Goal: Check status: Check status

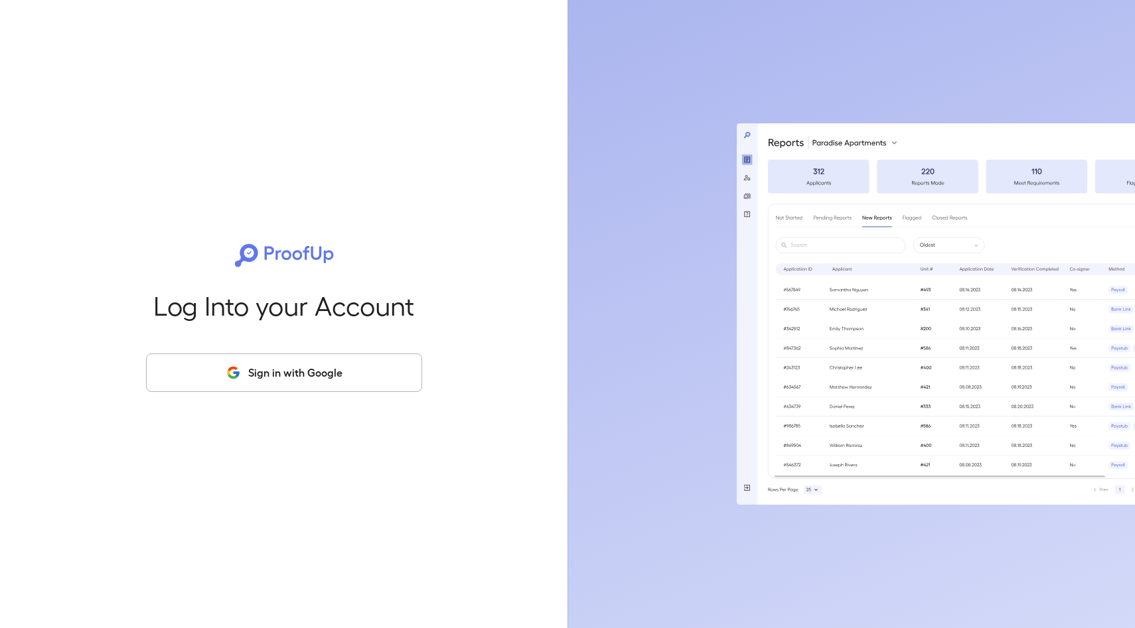
click at [251, 366] on button "Sign in with Google" at bounding box center [284, 373] width 276 height 38
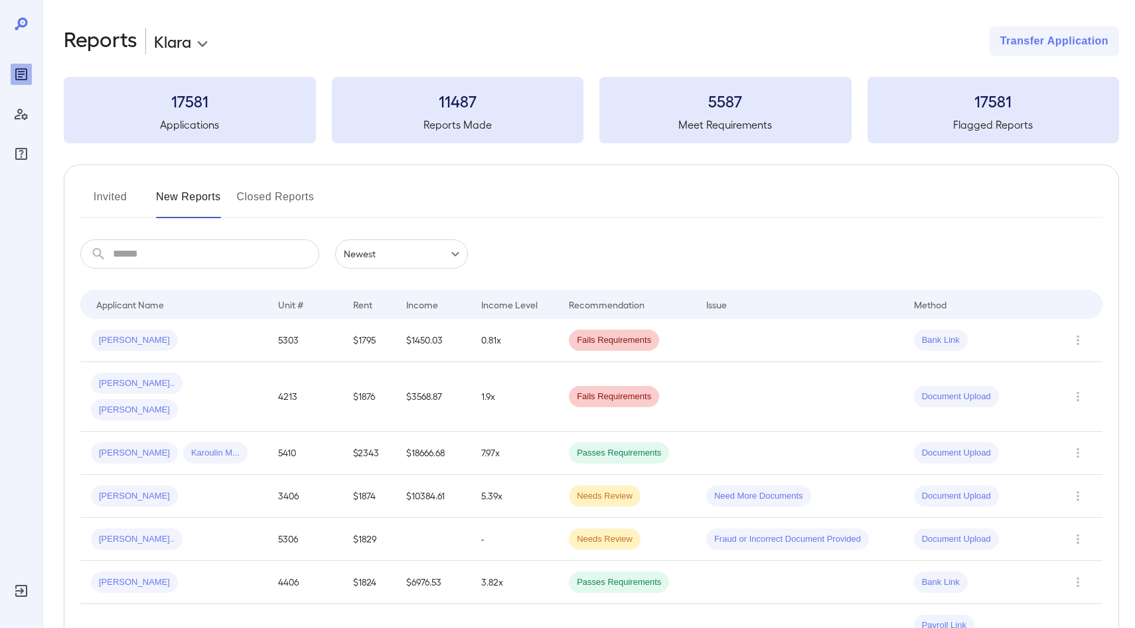
click at [20, 24] on icon at bounding box center [21, 24] width 16 height 16
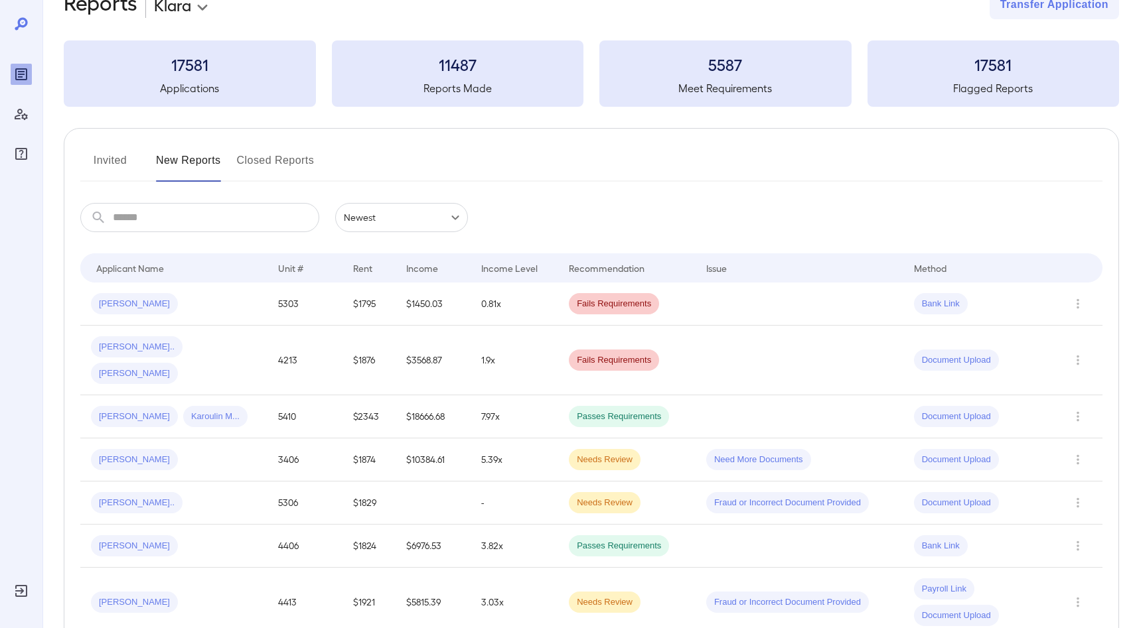
scroll to position [42, 0]
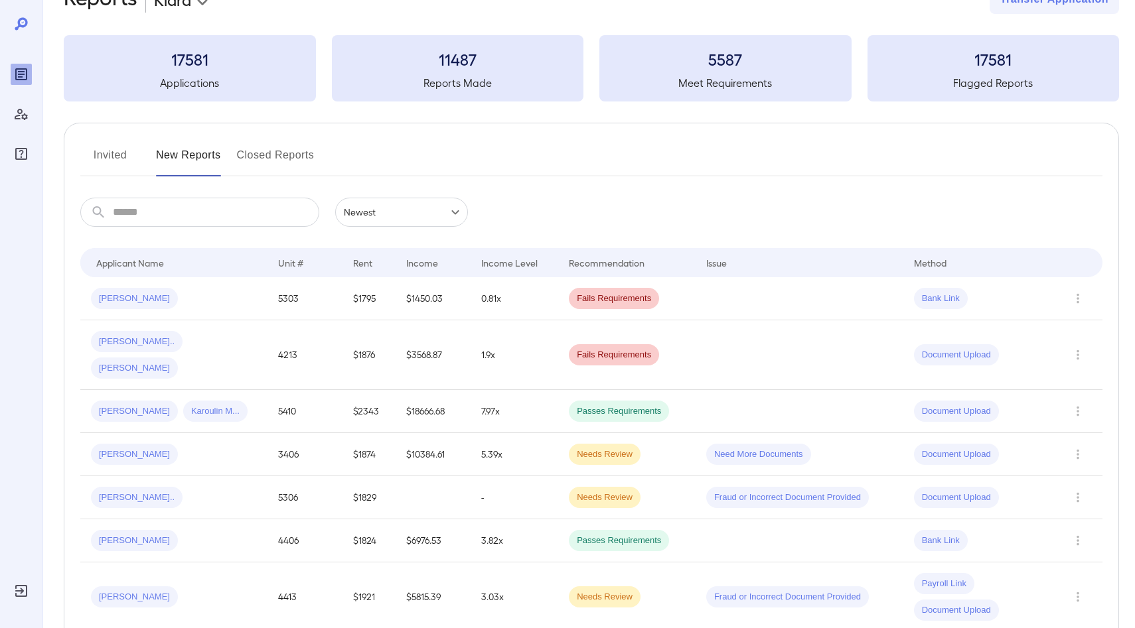
click at [106, 159] on button "Invited" at bounding box center [110, 161] width 60 height 32
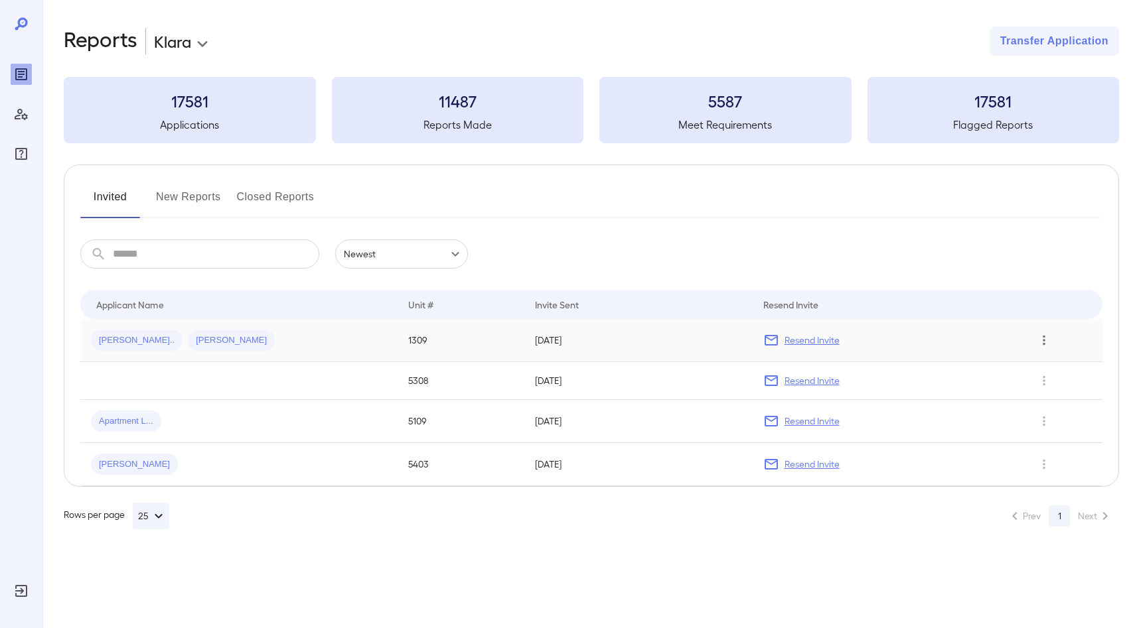
click at [1044, 338] on icon "Row Actions" at bounding box center [1044, 340] width 15 height 16
click at [1049, 367] on li "View Application" at bounding box center [1071, 366] width 105 height 21
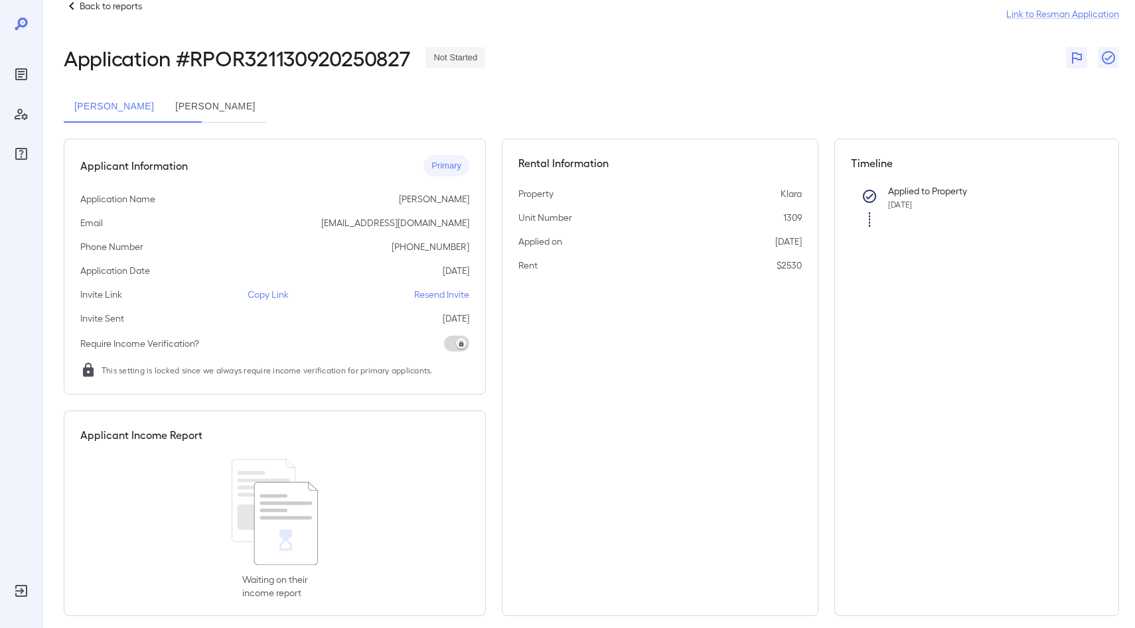
scroll to position [43, 0]
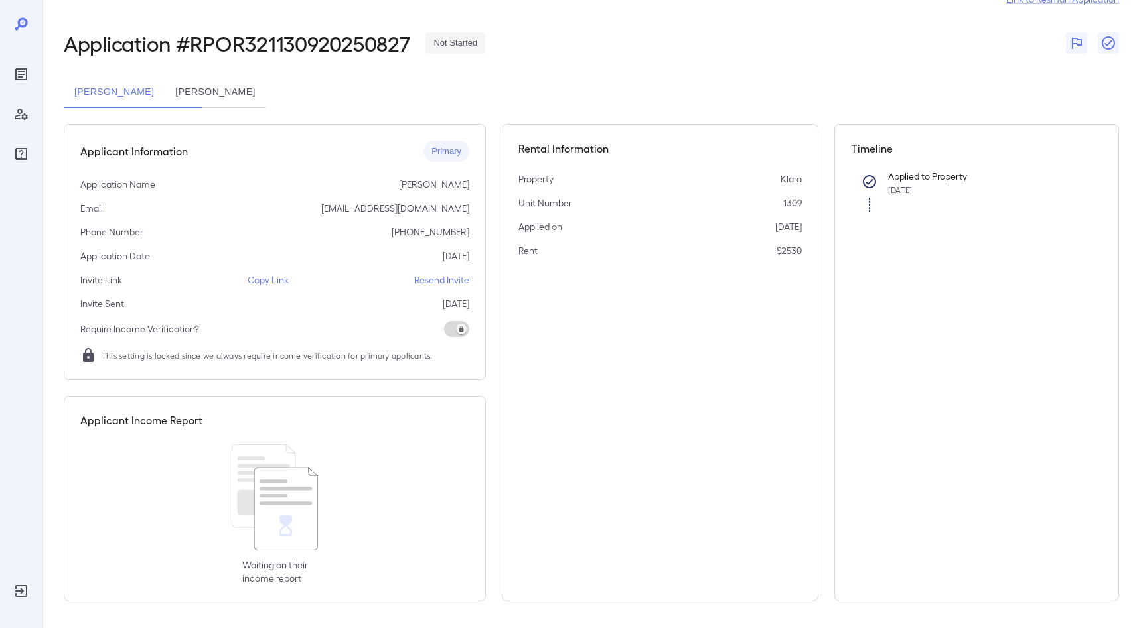
click at [232, 553] on div "Waiting on their income report" at bounding box center [274, 515] width 389 height 141
click at [392, 423] on div "Applicant Income Report" at bounding box center [274, 421] width 389 height 16
click at [920, 171] on p "Applied to Property" at bounding box center [984, 176] width 193 height 13
click at [238, 89] on button "Adrian Rojo" at bounding box center [215, 92] width 101 height 32
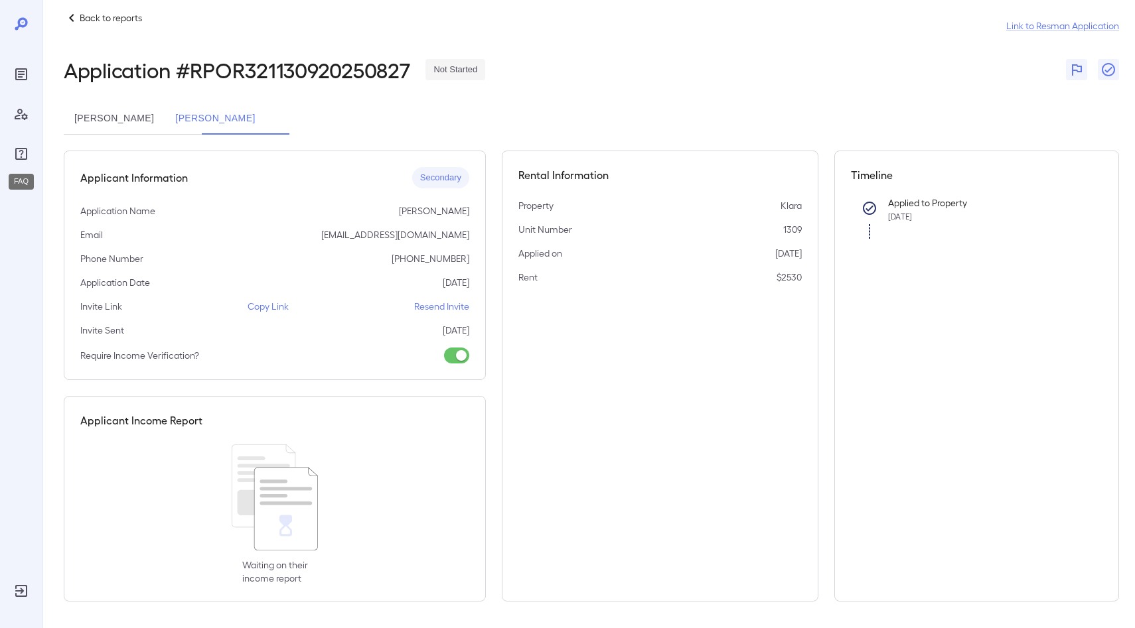
click at [21, 155] on icon "FAQ" at bounding box center [21, 154] width 12 height 12
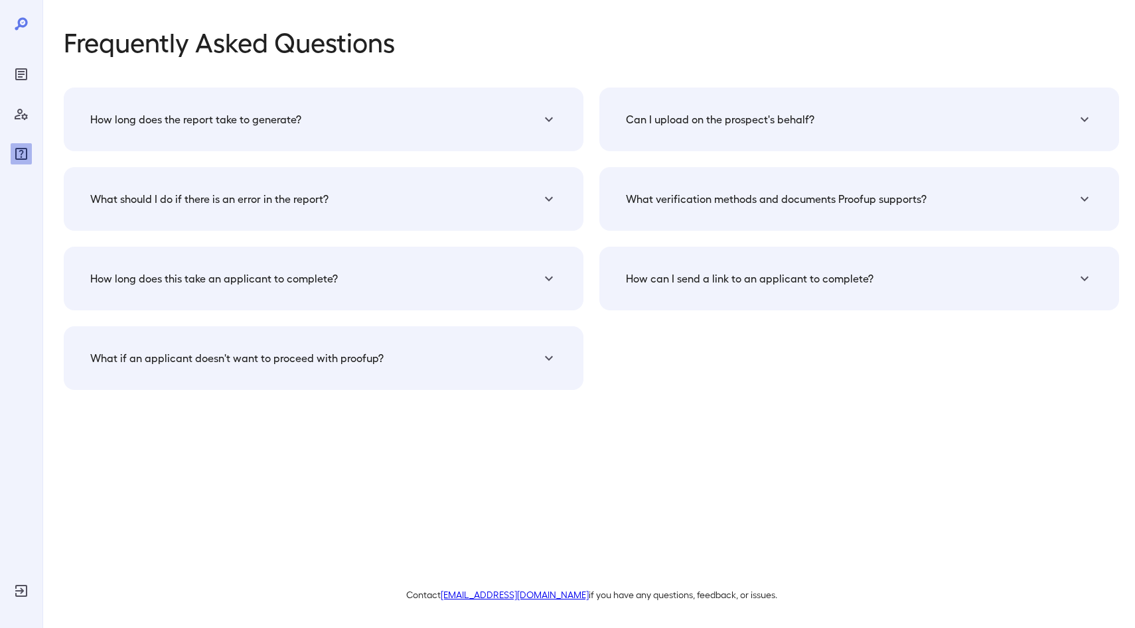
click at [745, 141] on div "Can I upload on the prospect's behalf? Yes you can upload the documents on thei…" at bounding box center [859, 120] width 520 height 64
click at [301, 125] on h5 "Can I upload on the prospect's behalf?" at bounding box center [195, 119] width 211 height 16
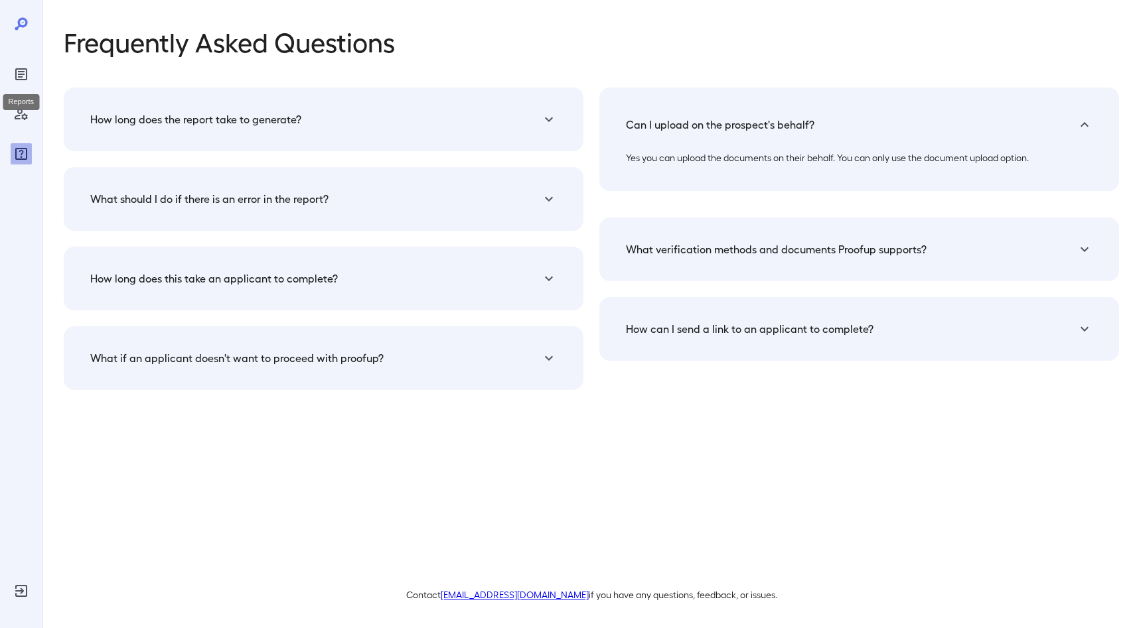
click at [26, 76] on icon "Reports" at bounding box center [21, 74] width 12 height 12
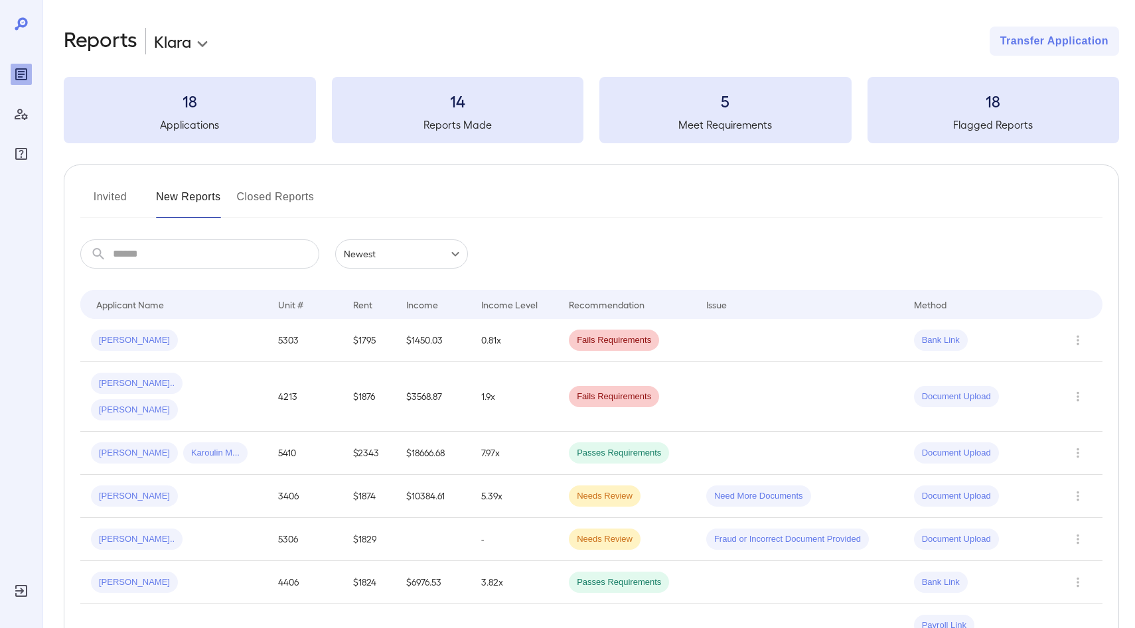
click at [117, 193] on button "Invited" at bounding box center [110, 202] width 60 height 32
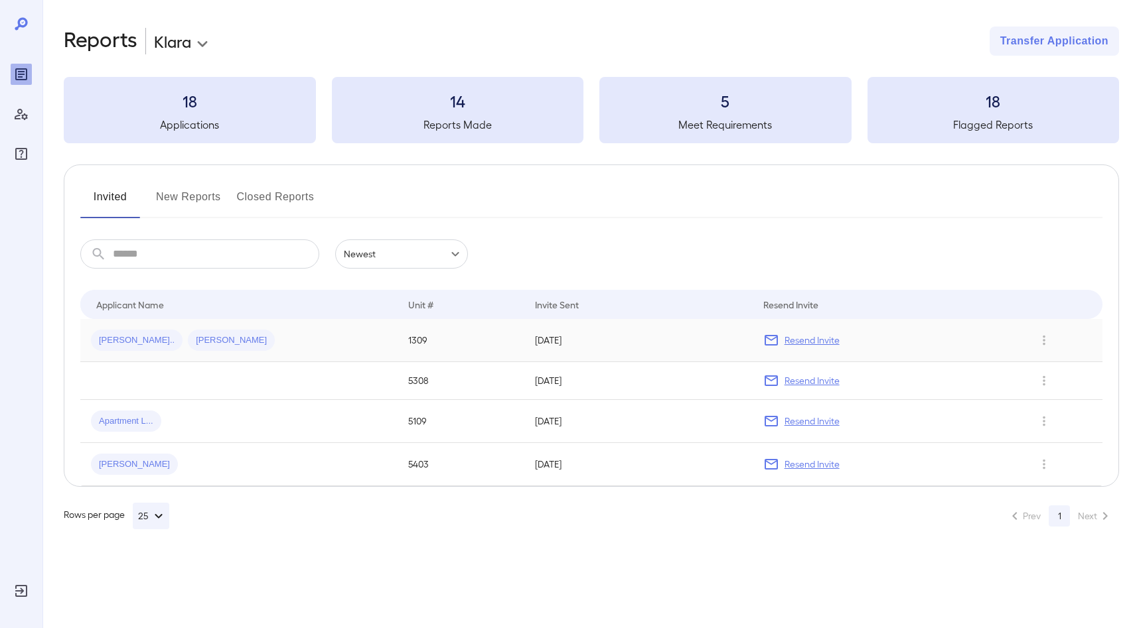
click at [194, 342] on span "Adrian R..." at bounding box center [231, 340] width 87 height 13
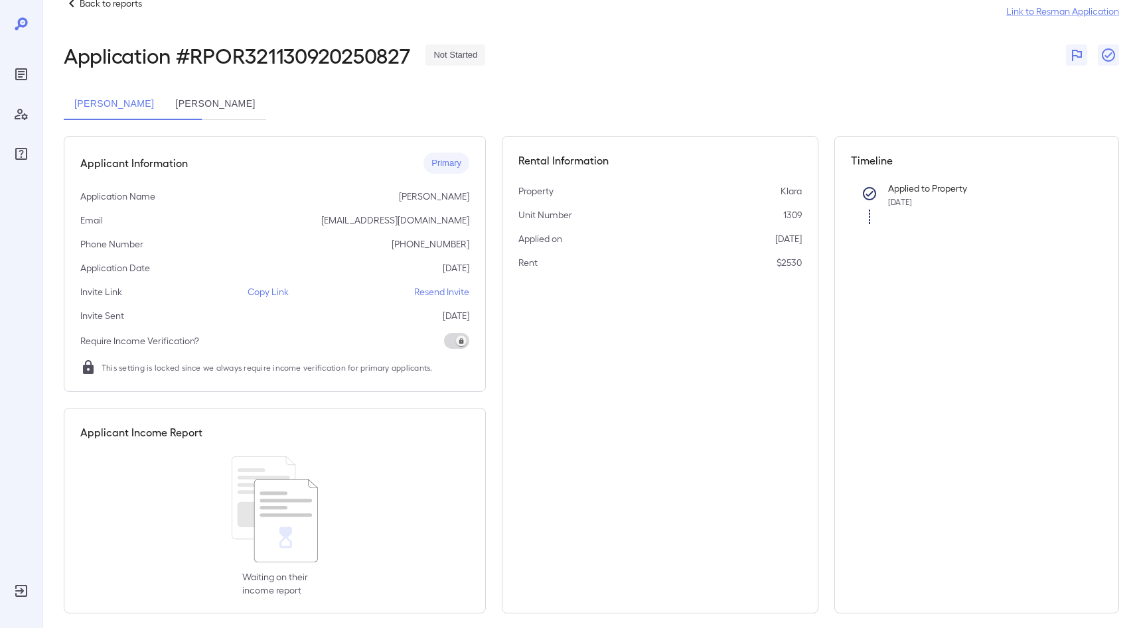
scroll to position [43, 0]
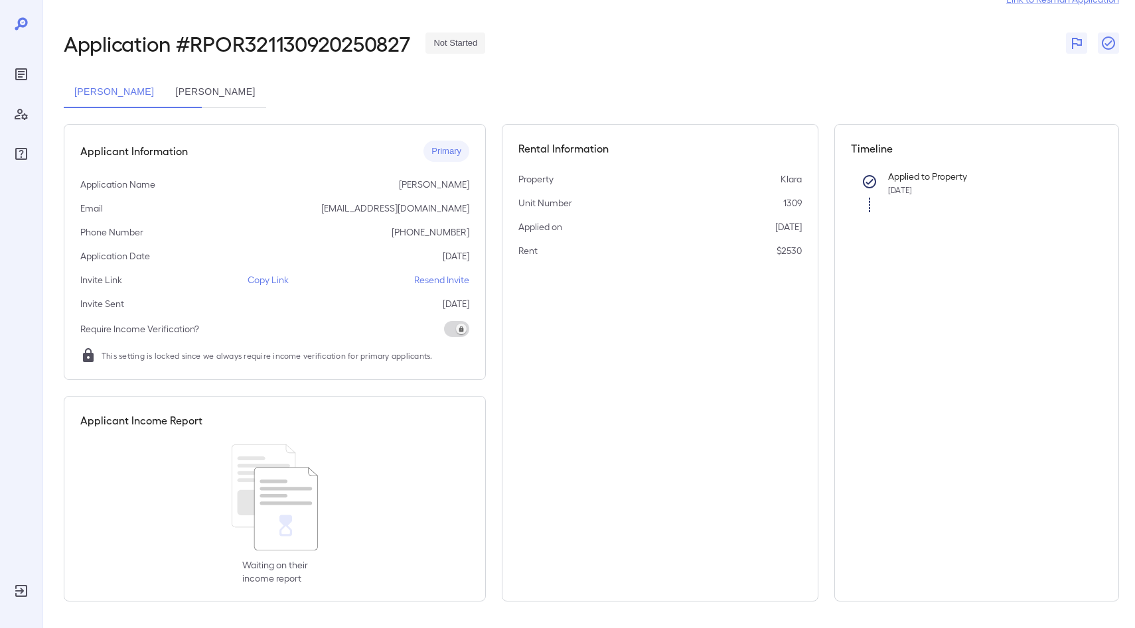
click at [273, 476] on icon at bounding box center [275, 498] width 86 height 106
click at [275, 559] on p "Waiting on their income report" at bounding box center [275, 572] width 66 height 27
click at [927, 163] on ul "Applied to Property Aug 25, 2025" at bounding box center [977, 189] width 252 height 54
click at [890, 199] on div "Applied to Property Aug 25, 2025" at bounding box center [984, 189] width 214 height 46
click at [459, 324] on span at bounding box center [456, 329] width 25 height 16
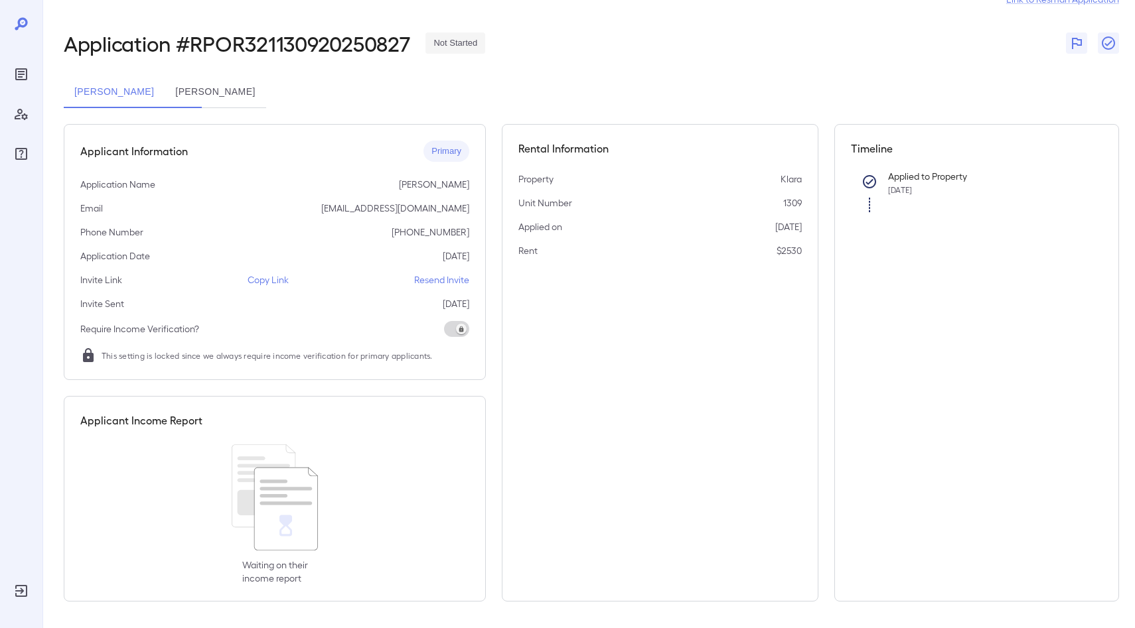
click at [265, 94] on button "Adrian Rojo" at bounding box center [215, 92] width 101 height 32
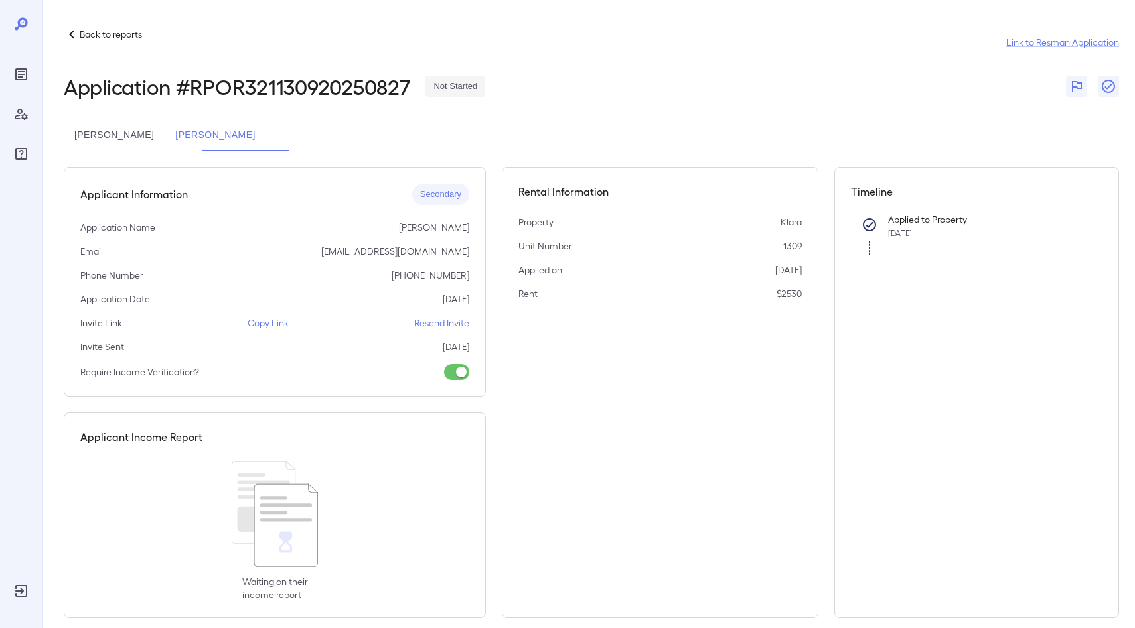
scroll to position [17, 0]
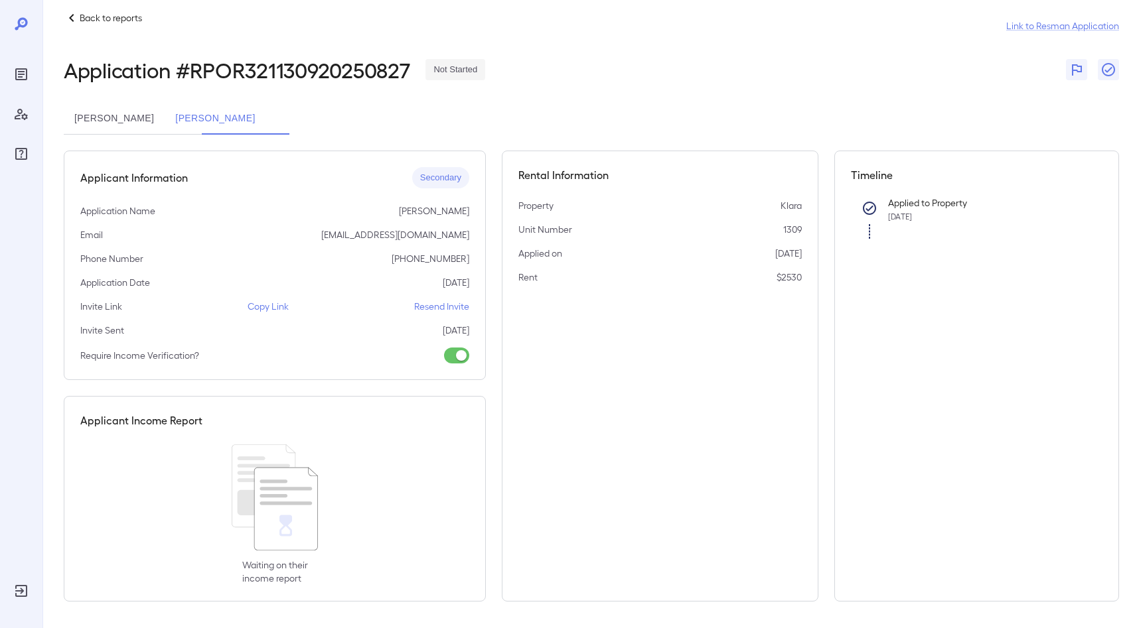
click at [519, 321] on div "Rental Information Property Klara Unit Number 1309 Applied on 08/25/25 Rent $25…" at bounding box center [660, 376] width 317 height 451
click at [265, 304] on p "Copy Link" at bounding box center [268, 306] width 41 height 13
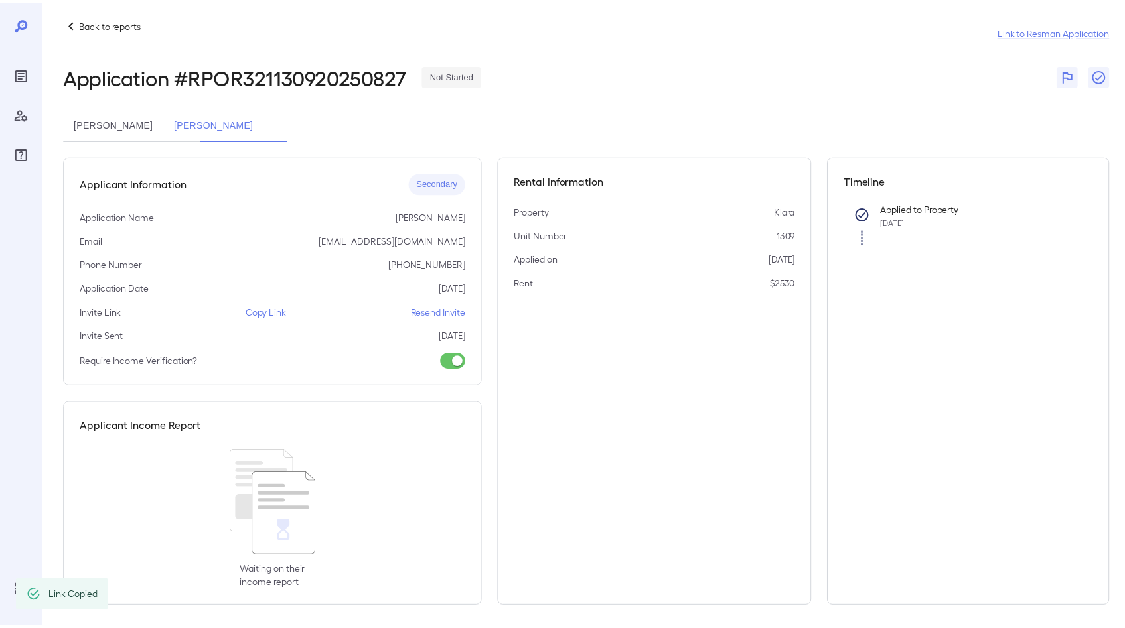
scroll to position [7, 0]
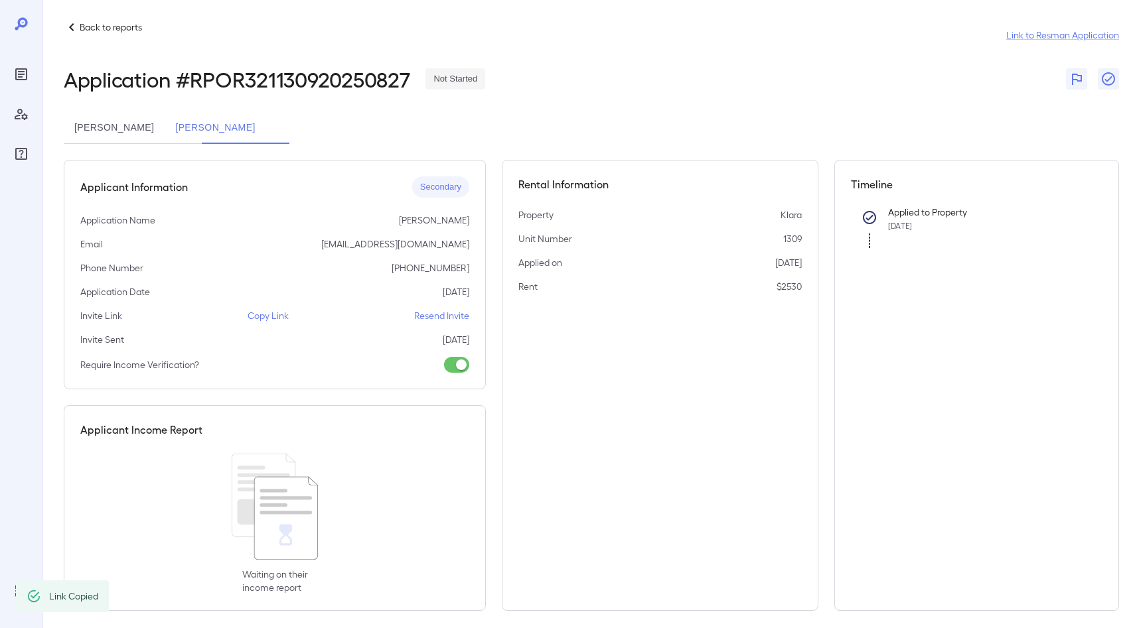
click at [896, 218] on p "Applied to Property" at bounding box center [984, 212] width 193 height 13
drag, startPoint x: 897, startPoint y: 218, endPoint x: 887, endPoint y: 218, distance: 9.3
click at [891, 218] on p "Applied to Property" at bounding box center [984, 212] width 193 height 13
click at [887, 218] on div "Applied to Property Aug 25, 2025" at bounding box center [984, 225] width 214 height 46
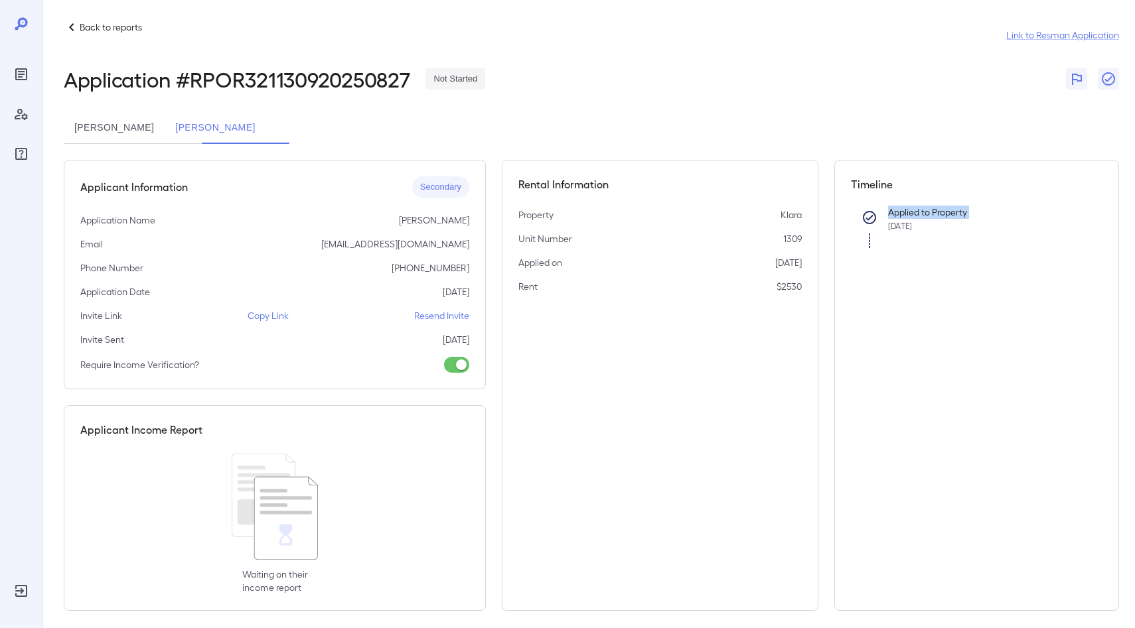
click at [887, 218] on div "Applied to Property Aug 25, 2025" at bounding box center [984, 225] width 214 height 46
click at [723, 310] on div "Rental Information Property Klara Unit Number 1309 Applied on 08/25/25 Rent $25…" at bounding box center [660, 385] width 317 height 451
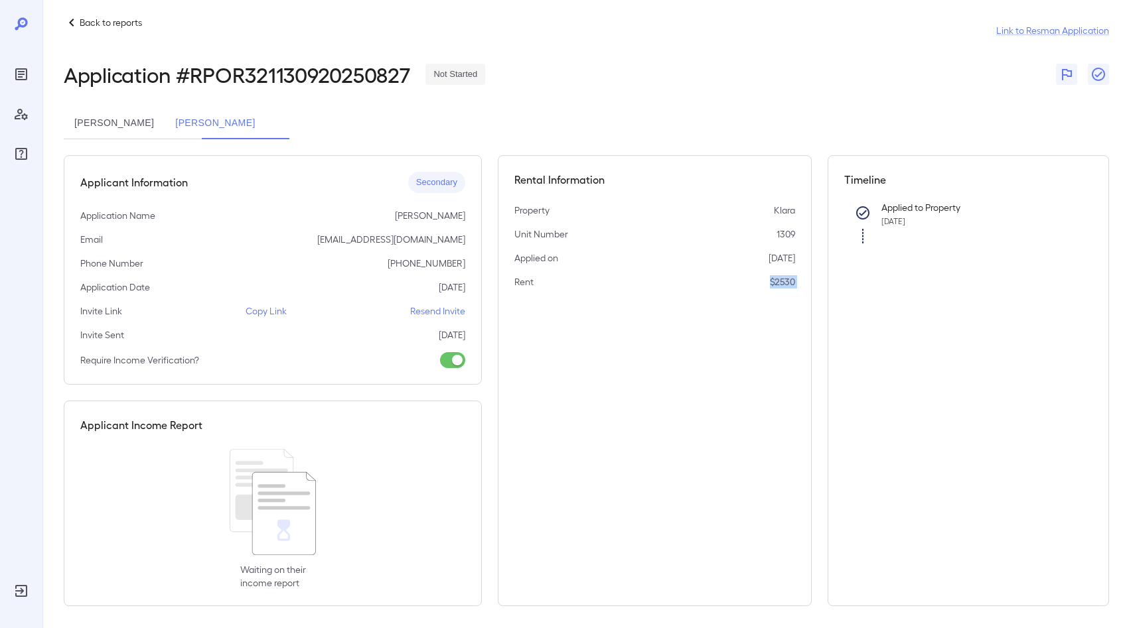
scroll to position [17, 0]
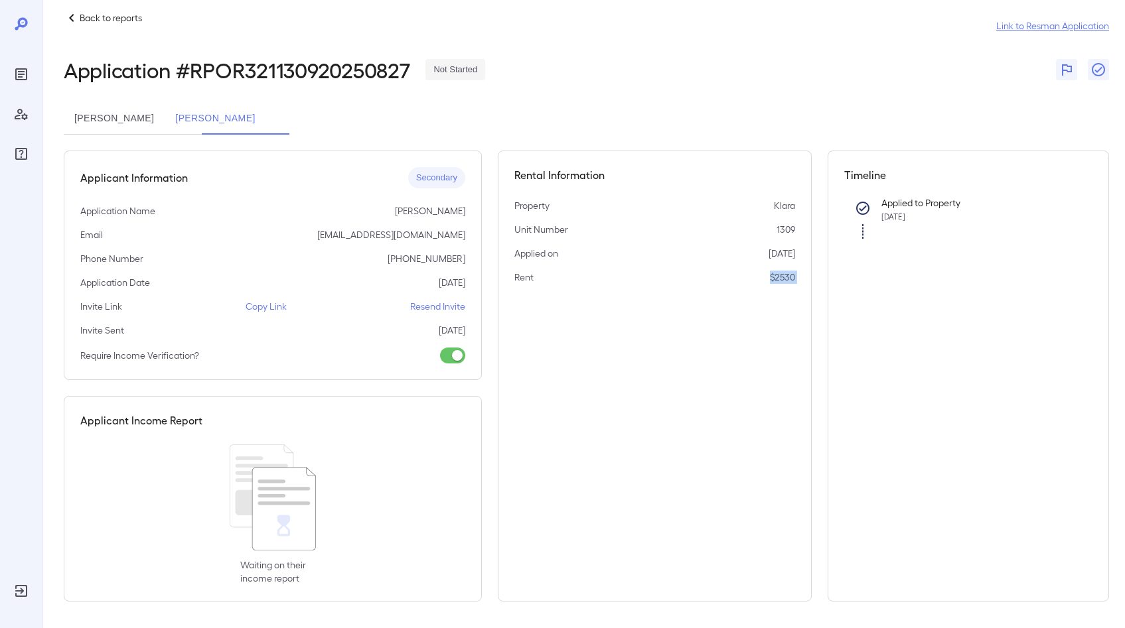
click at [1049, 27] on link "Link to Resman Application" at bounding box center [1052, 25] width 113 height 13
